Goal: Information Seeking & Learning: Learn about a topic

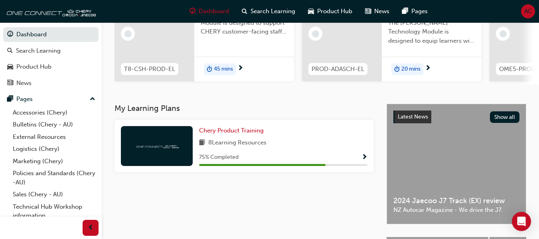
scroll to position [100, 0]
click at [234, 128] on div "Chery Product Training 8 Learning Resources 75 % Completed" at bounding box center [244, 145] width 259 height 53
click at [233, 130] on span "Chery Product Training" at bounding box center [231, 129] width 65 height 7
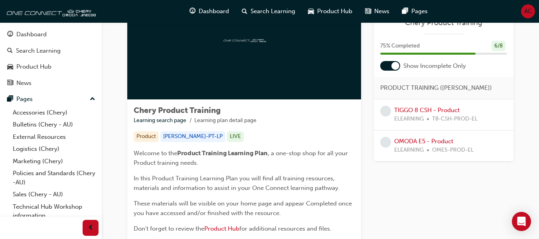
scroll to position [62, 0]
click at [404, 110] on link "TIGGO 8 CSH - Product" at bounding box center [426, 110] width 65 height 7
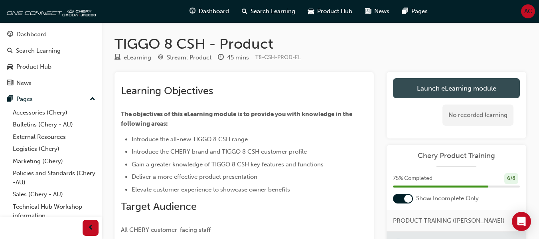
click at [438, 90] on link "Launch eLearning module" at bounding box center [456, 88] width 127 height 20
